Goal: Task Accomplishment & Management: Complete application form

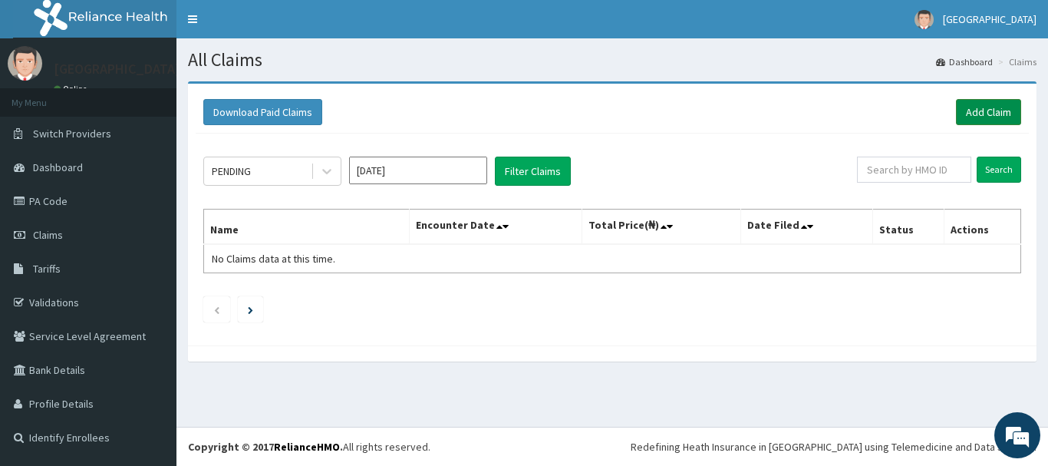
click at [997, 105] on link "Add Claim" at bounding box center [988, 112] width 65 height 26
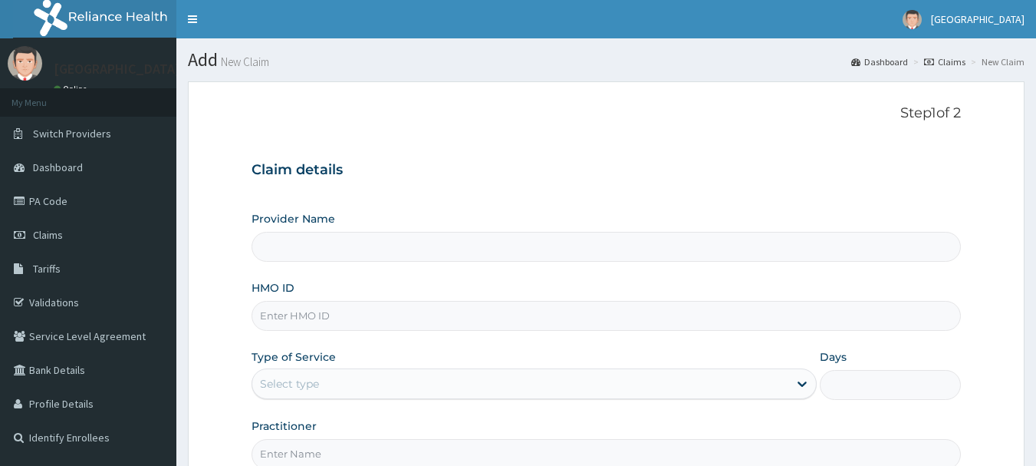
click at [296, 239] on input "Provider Name" at bounding box center [607, 247] width 710 height 30
click at [311, 321] on input "HMO ID" at bounding box center [607, 316] width 710 height 30
type input "[GEOGRAPHIC_DATA]"
drag, startPoint x: 346, startPoint y: 321, endPoint x: 217, endPoint y: 320, distance: 128.9
click at [218, 321] on form "Step 1 of 2 Claim details Provider Name Funto Hospital HMO ID ELF/100008/A Type…" at bounding box center [606, 330] width 837 height 498
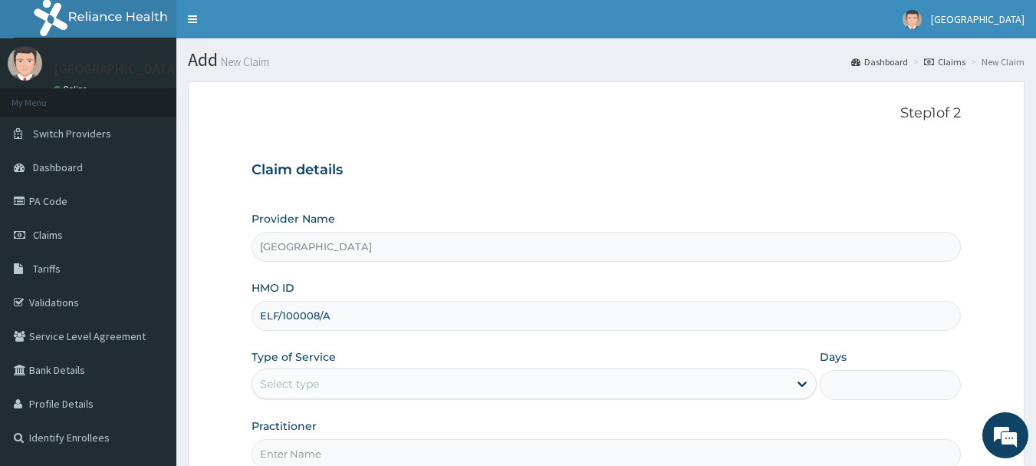
paste input "SRH/1021"
type input "SRH/10218/A"
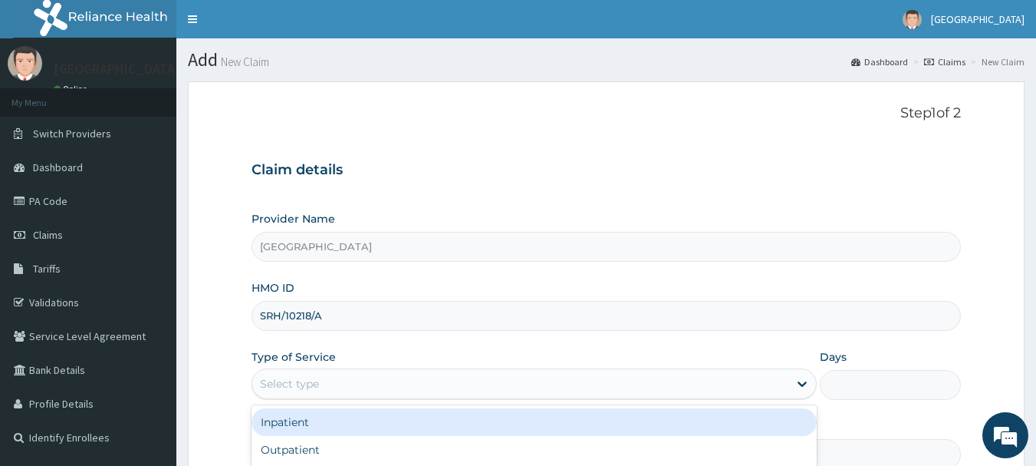
click at [328, 370] on div "Select type" at bounding box center [534, 383] width 565 height 31
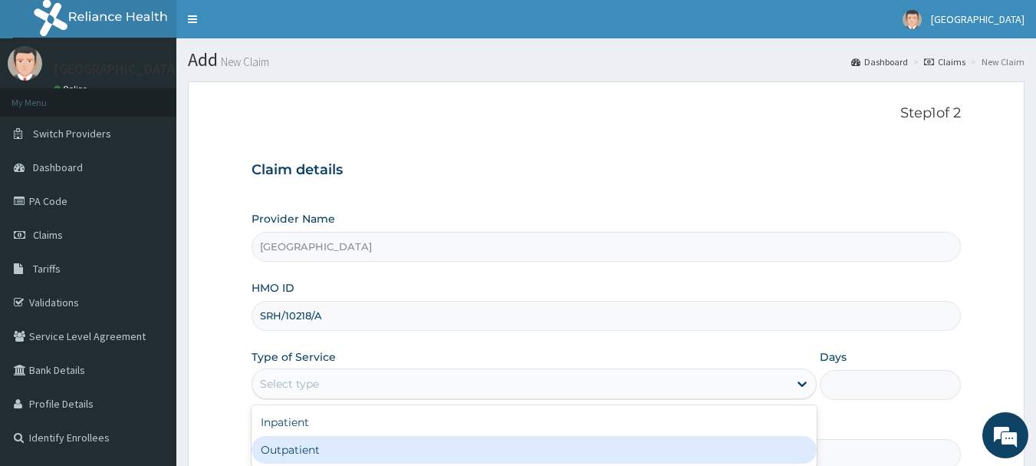
drag, startPoint x: 297, startPoint y: 449, endPoint x: 393, endPoint y: 397, distance: 110.2
click at [296, 450] on div "Outpatient" at bounding box center [534, 450] width 565 height 28
type input "1"
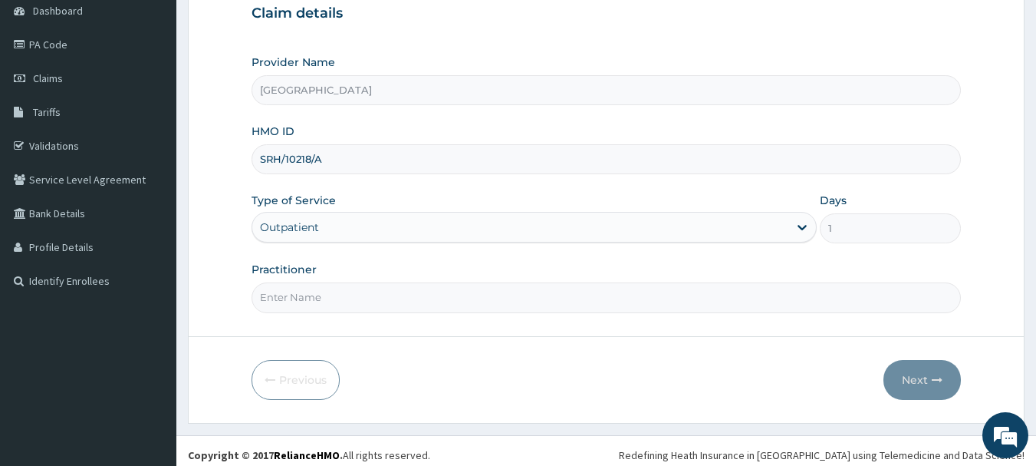
scroll to position [165, 0]
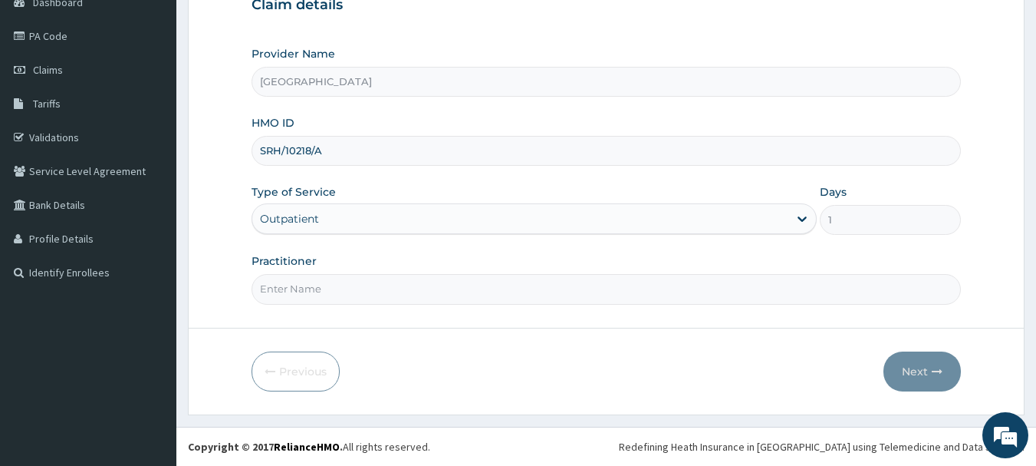
click at [369, 287] on input "Practitioner" at bounding box center [607, 289] width 710 height 30
type input "DR. IFEANYI"
click at [942, 381] on button "Next" at bounding box center [922, 371] width 77 height 40
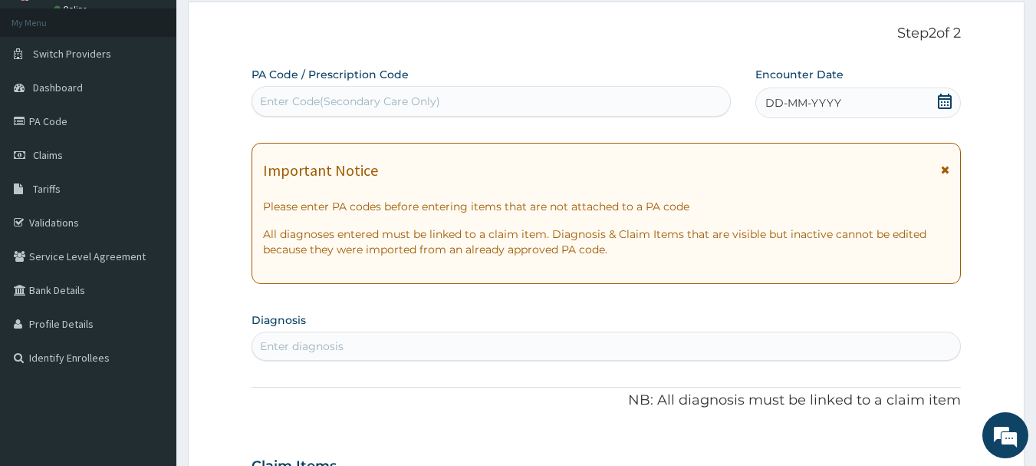
scroll to position [12, 0]
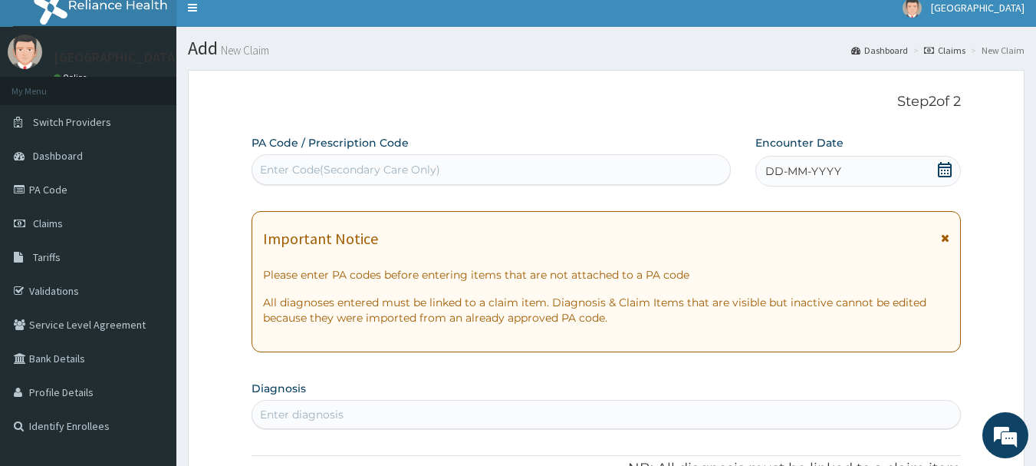
click at [951, 172] on icon at bounding box center [945, 169] width 14 height 15
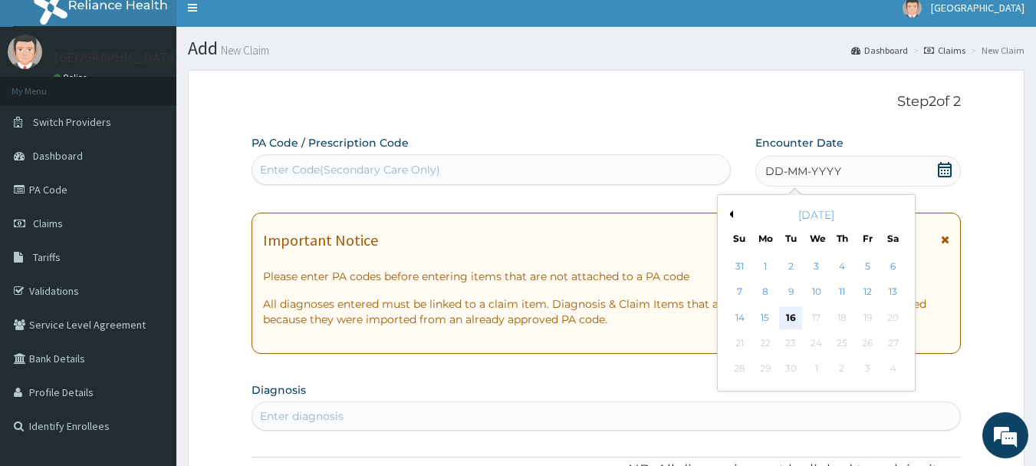
click at [796, 310] on div "16" at bounding box center [791, 317] width 23 height 23
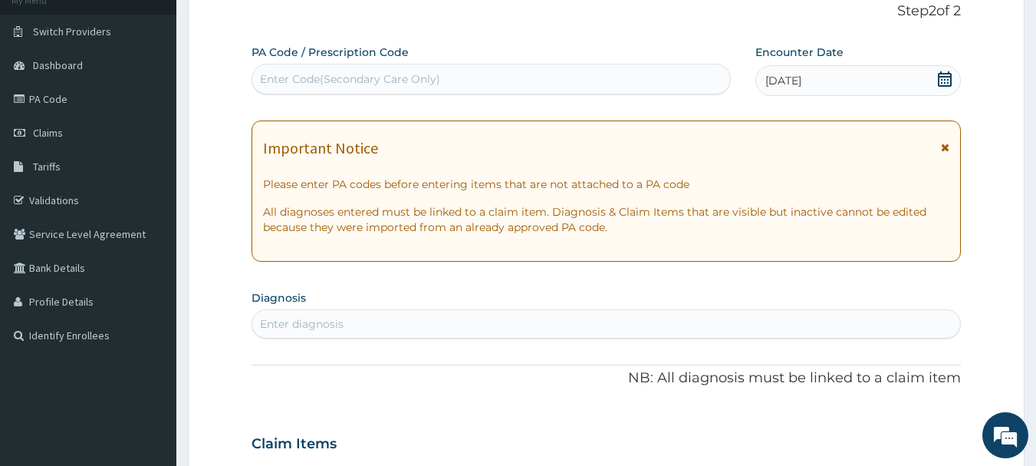
scroll to position [242, 0]
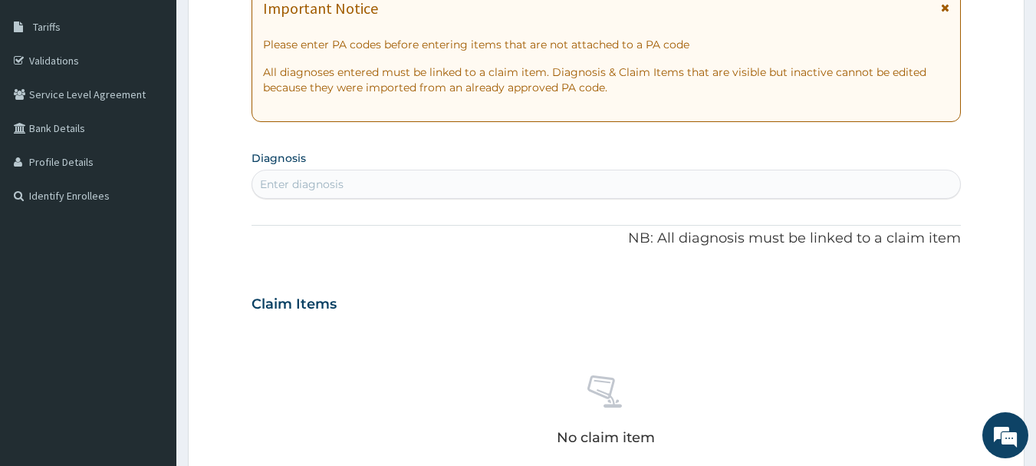
click at [314, 194] on div "Enter diagnosis" at bounding box center [606, 184] width 709 height 25
type input "MALAR"
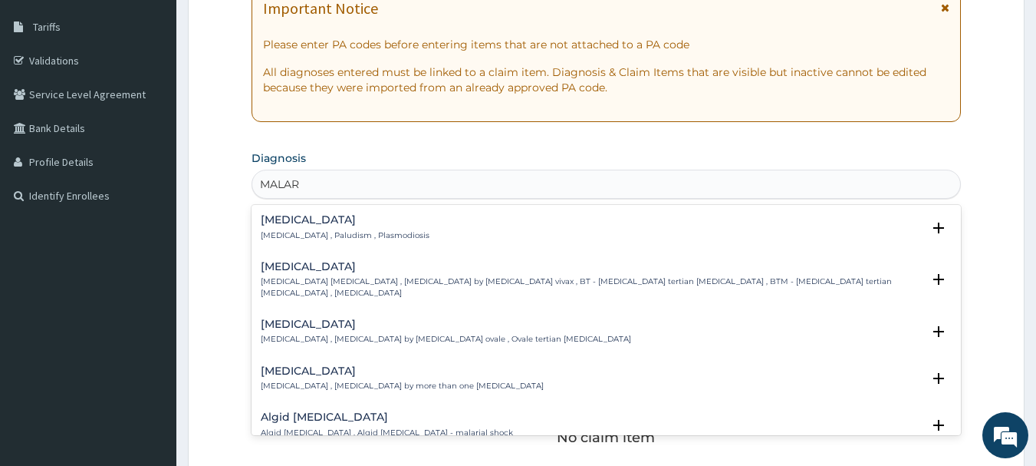
click at [264, 220] on h4 "Malaria" at bounding box center [345, 220] width 169 height 12
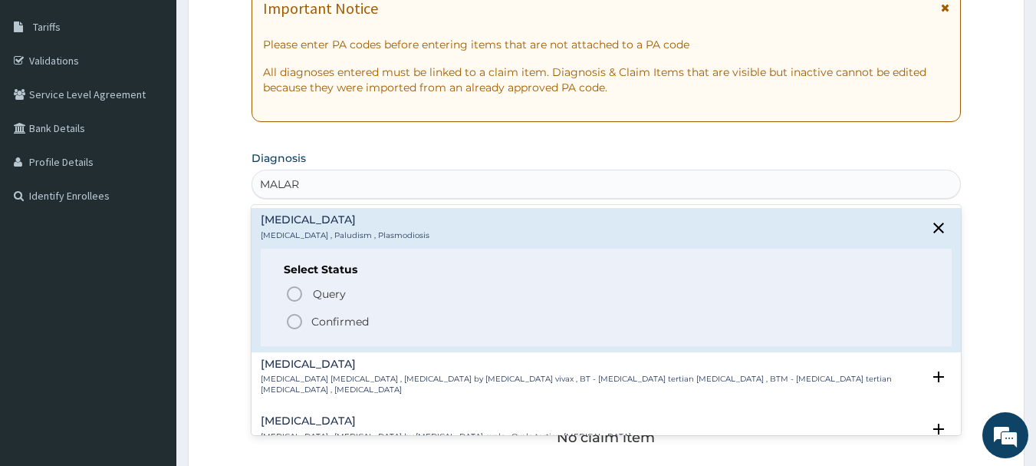
click at [321, 284] on p "Query Query covers suspected (?), Keep in view (kiv), Ruled out (r/o)" at bounding box center [483, 293] width 345 height 21
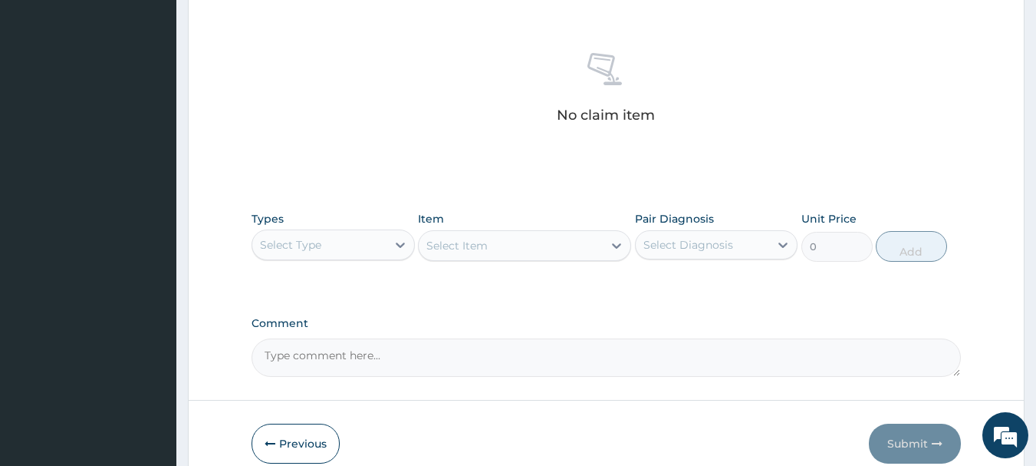
scroll to position [472, 0]
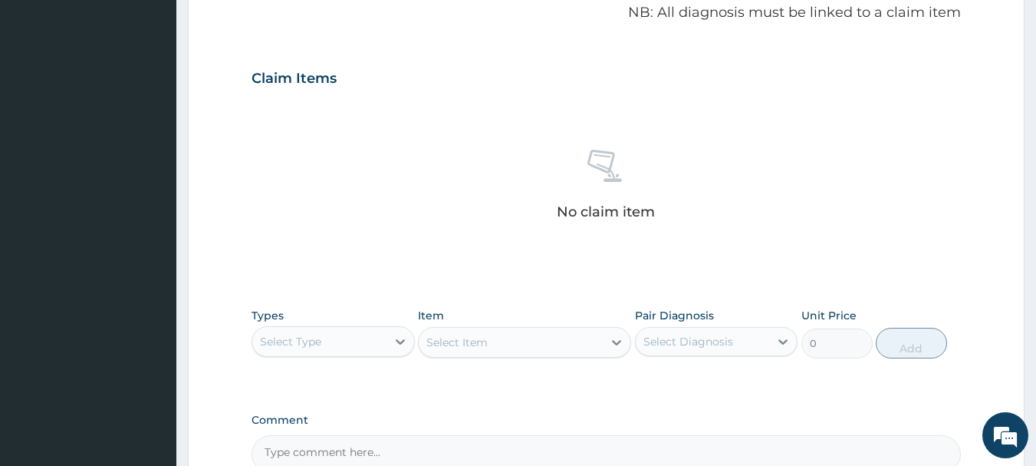
drag, startPoint x: 350, startPoint y: 371, endPoint x: 352, endPoint y: 359, distance: 12.5
click at [351, 370] on div "Types Select Type Item Select Item Pair Diagnosis Select Diagnosis Unit Price 0…" at bounding box center [607, 344] width 710 height 89
click at [351, 337] on div "Select Type" at bounding box center [319, 341] width 134 height 25
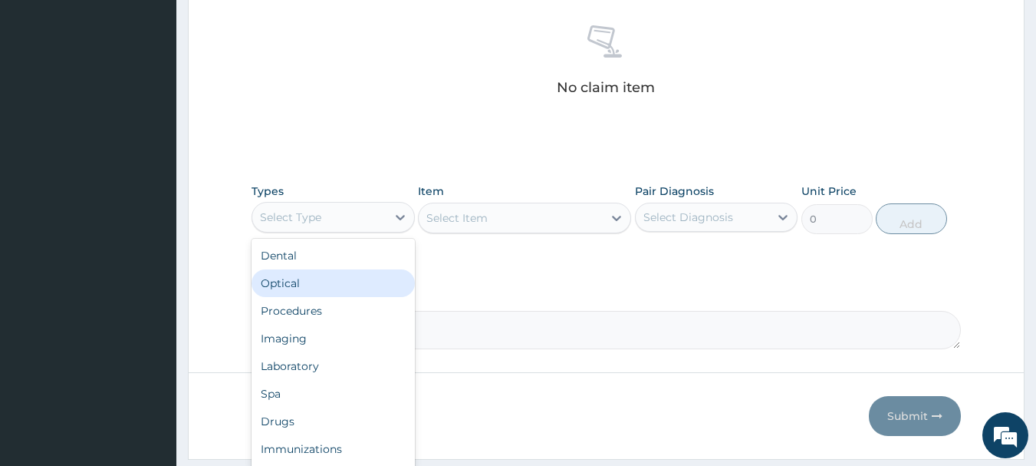
scroll to position [640, 0]
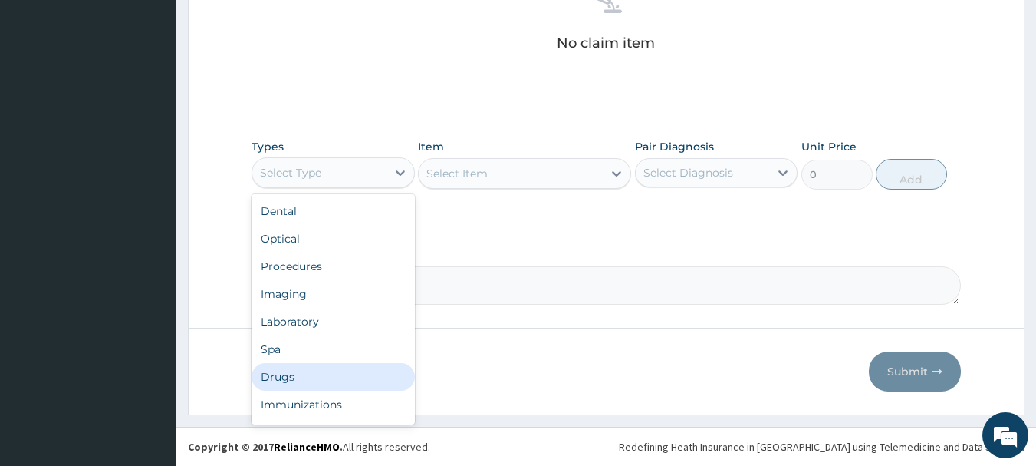
drag, startPoint x: 293, startPoint y: 377, endPoint x: 376, endPoint y: 261, distance: 142.4
click at [299, 370] on div "Drugs" at bounding box center [333, 377] width 163 height 28
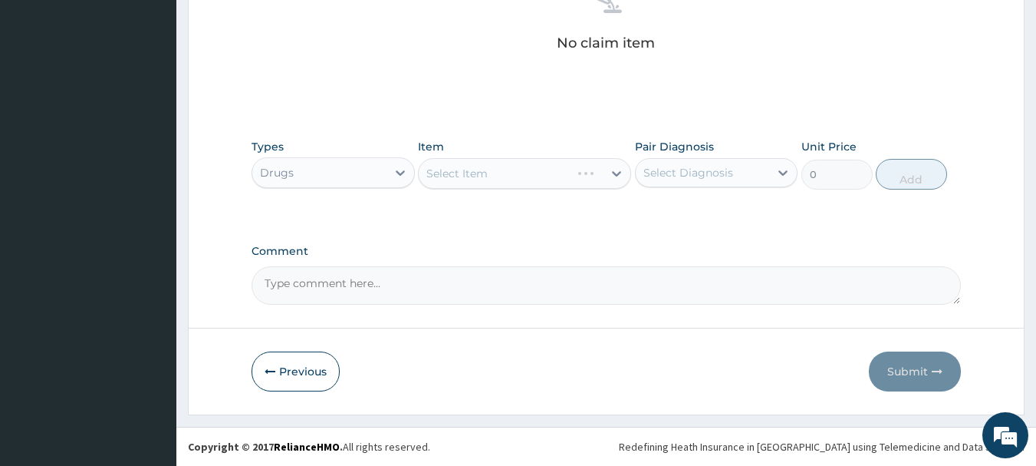
click at [568, 176] on div "Select Item" at bounding box center [524, 173] width 213 height 31
click at [508, 169] on div "Select Item" at bounding box center [524, 173] width 213 height 31
click at [509, 169] on div "Select Item" at bounding box center [524, 173] width 213 height 31
click at [509, 169] on div "Select Item" at bounding box center [511, 173] width 184 height 25
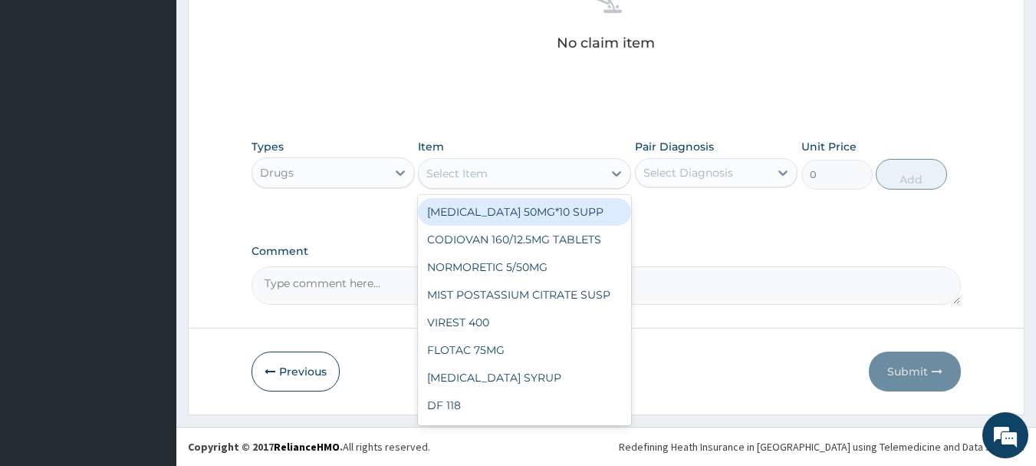
paste input "BROMERGON"
type input "BROMERGON"
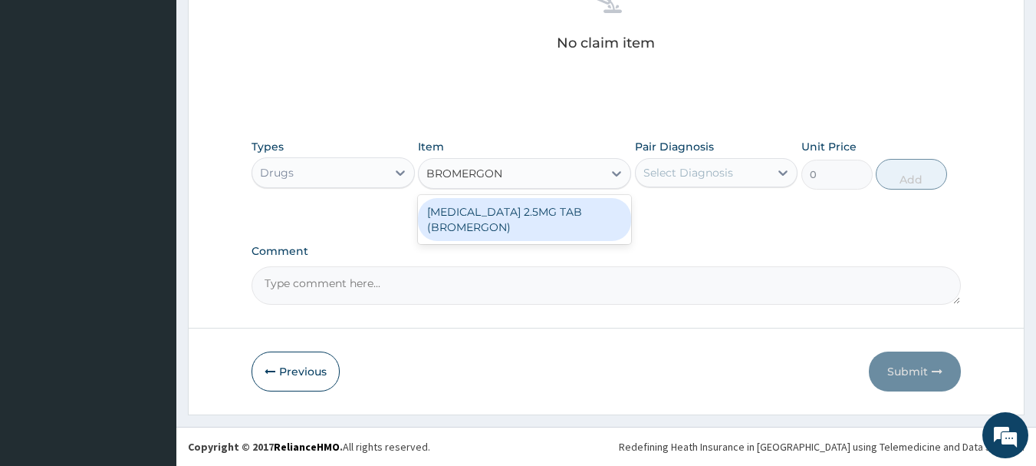
click at [567, 204] on div "BROMOCRIPTINE MESYLATE 2.5MG TAB (BROMERGON)" at bounding box center [524, 219] width 213 height 43
type input "600"
